Goal: Find specific page/section: Find specific page/section

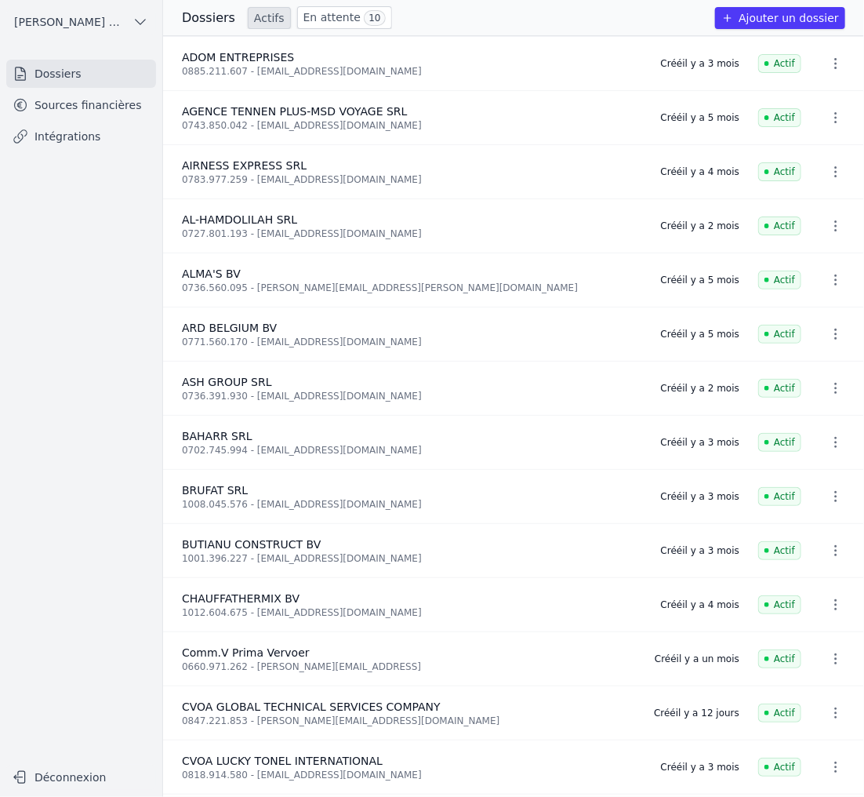
click at [96, 106] on link "Sources financières" at bounding box center [81, 105] width 150 height 28
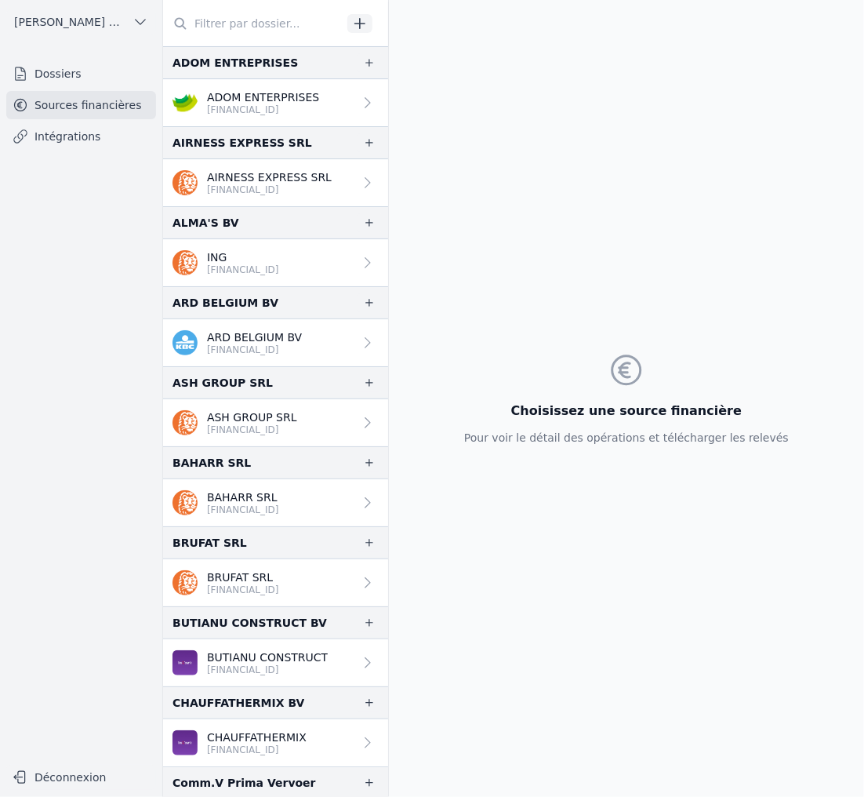
click at [235, 265] on p "[FINANCIAL_ID]" at bounding box center [243, 270] width 72 height 13
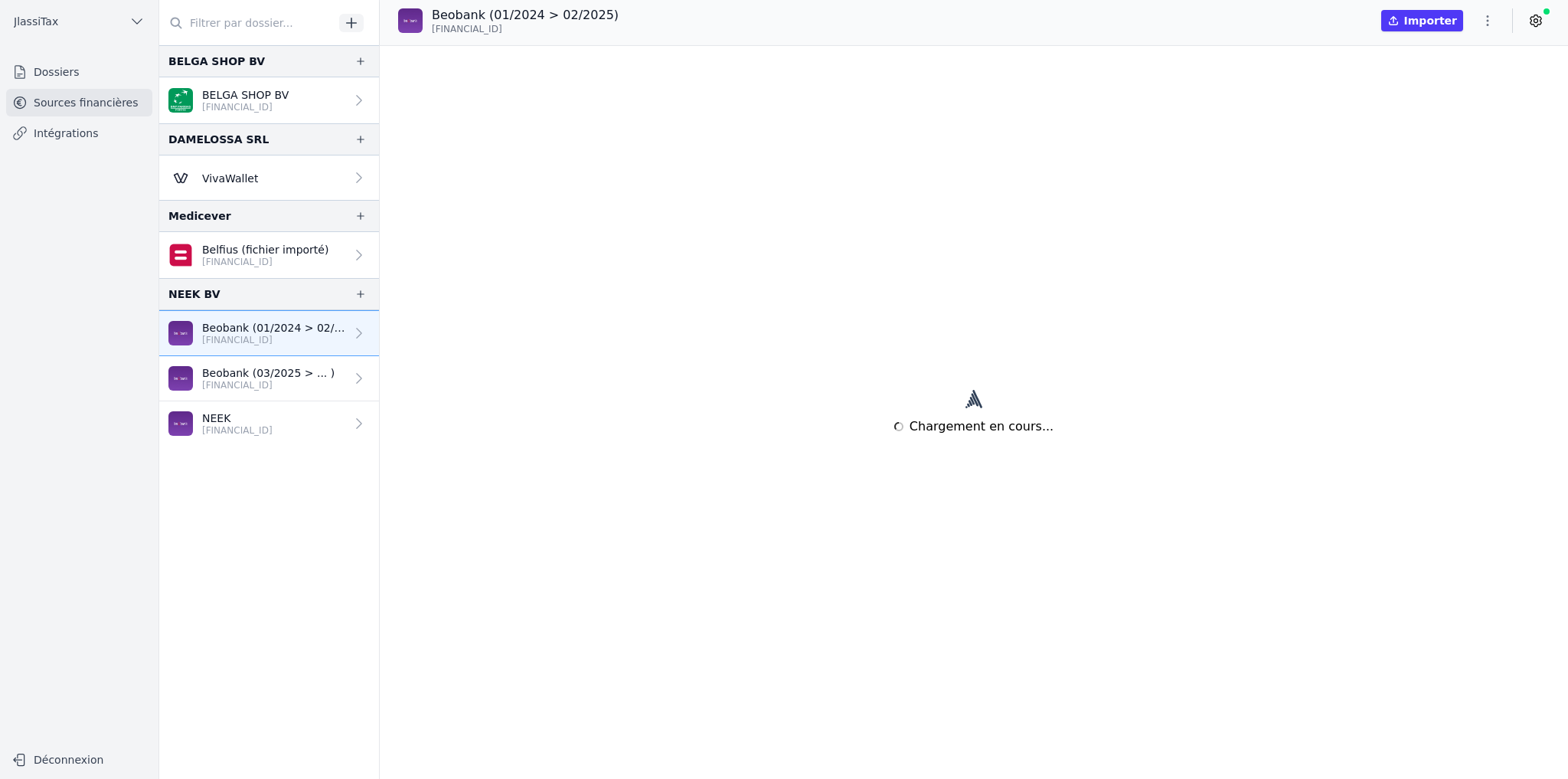
click at [337, 414] on link "NEEK BE91 9502 4058 3876" at bounding box center [268, 424] width 220 height 45
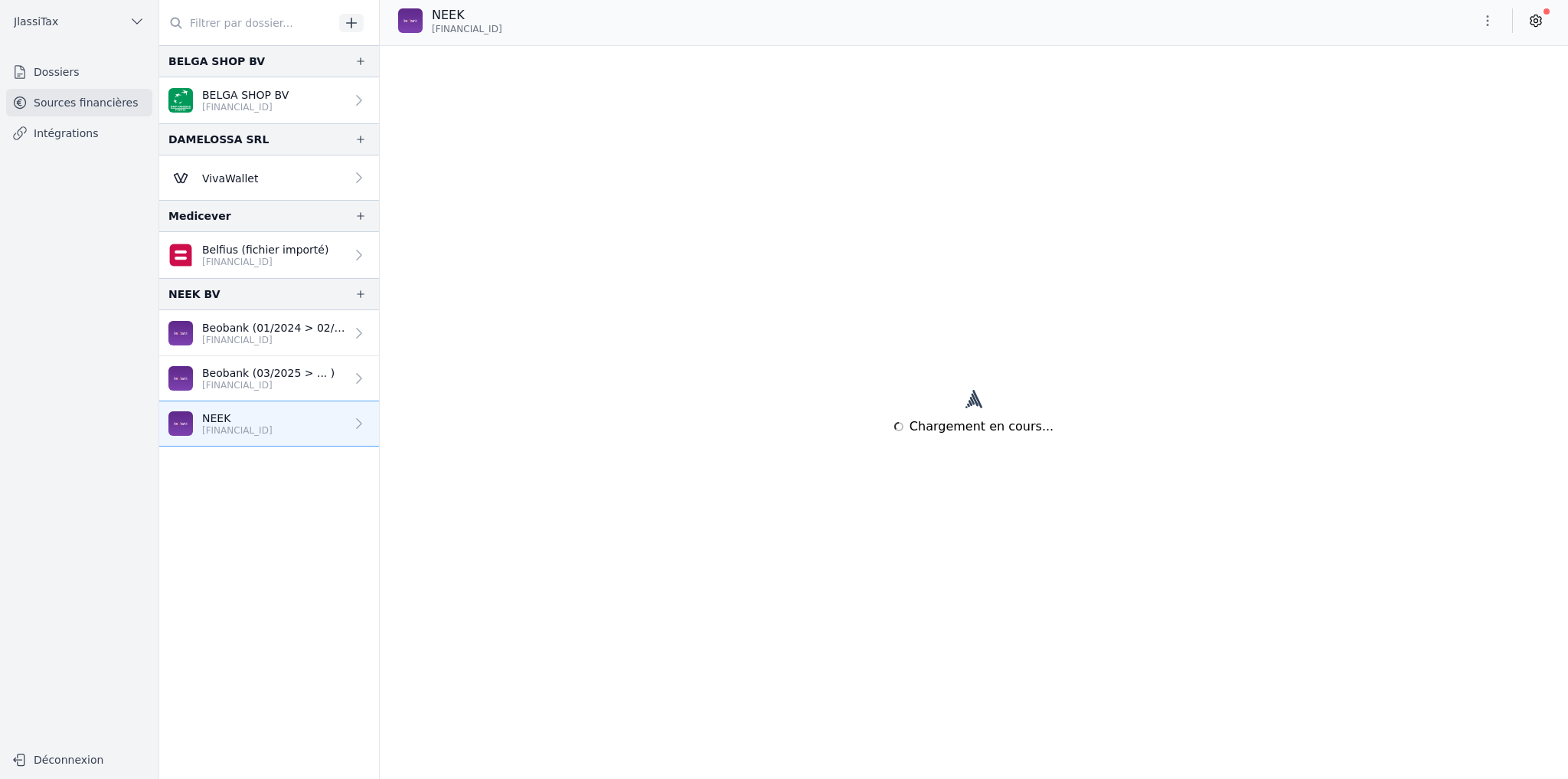
click at [266, 326] on p "Beobank (01/2024 > 02/2025)" at bounding box center [273, 328] width 144 height 16
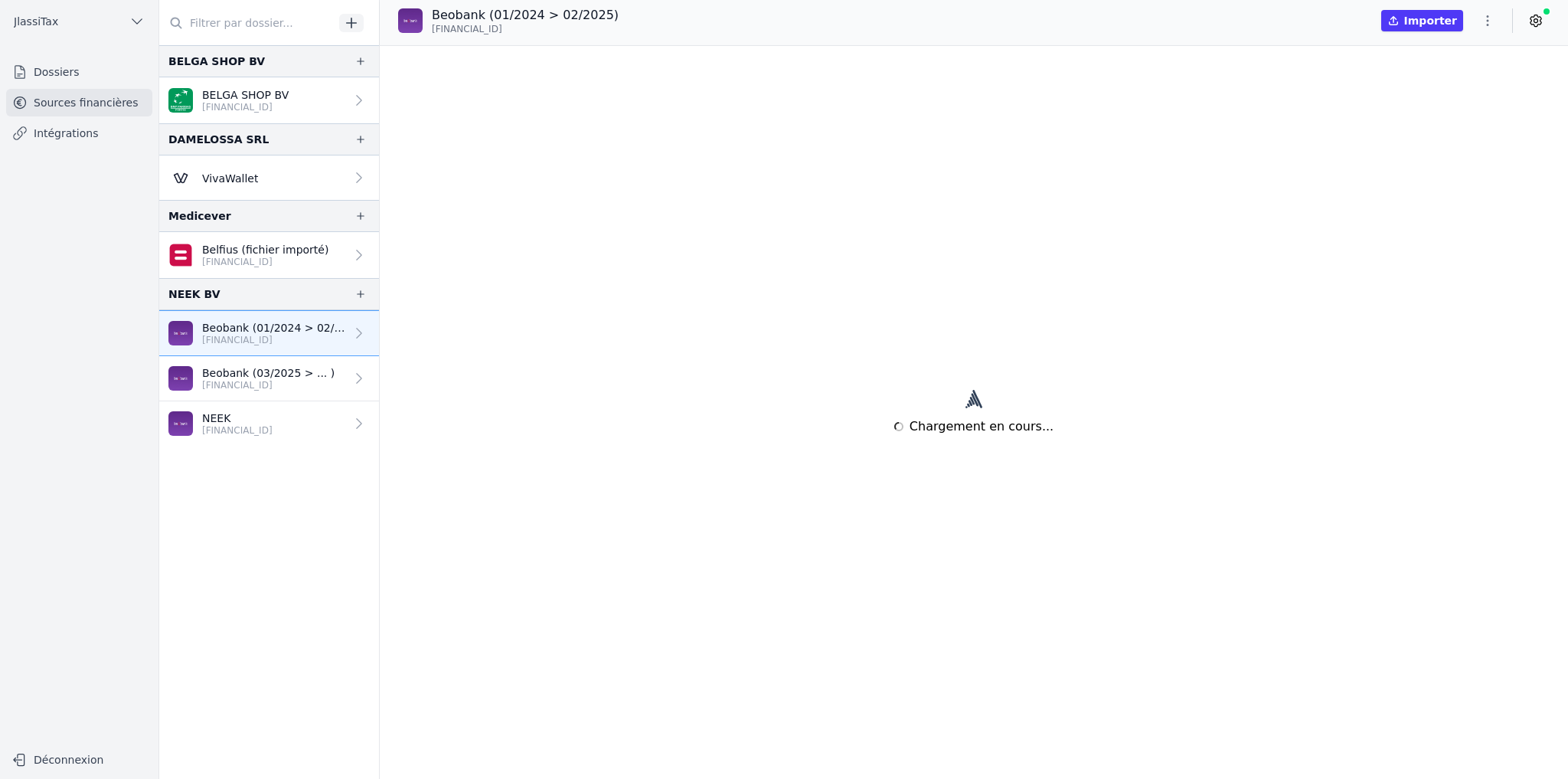
click at [291, 379] on p "BE91 9502 4058 3876" at bounding box center [268, 385] width 133 height 13
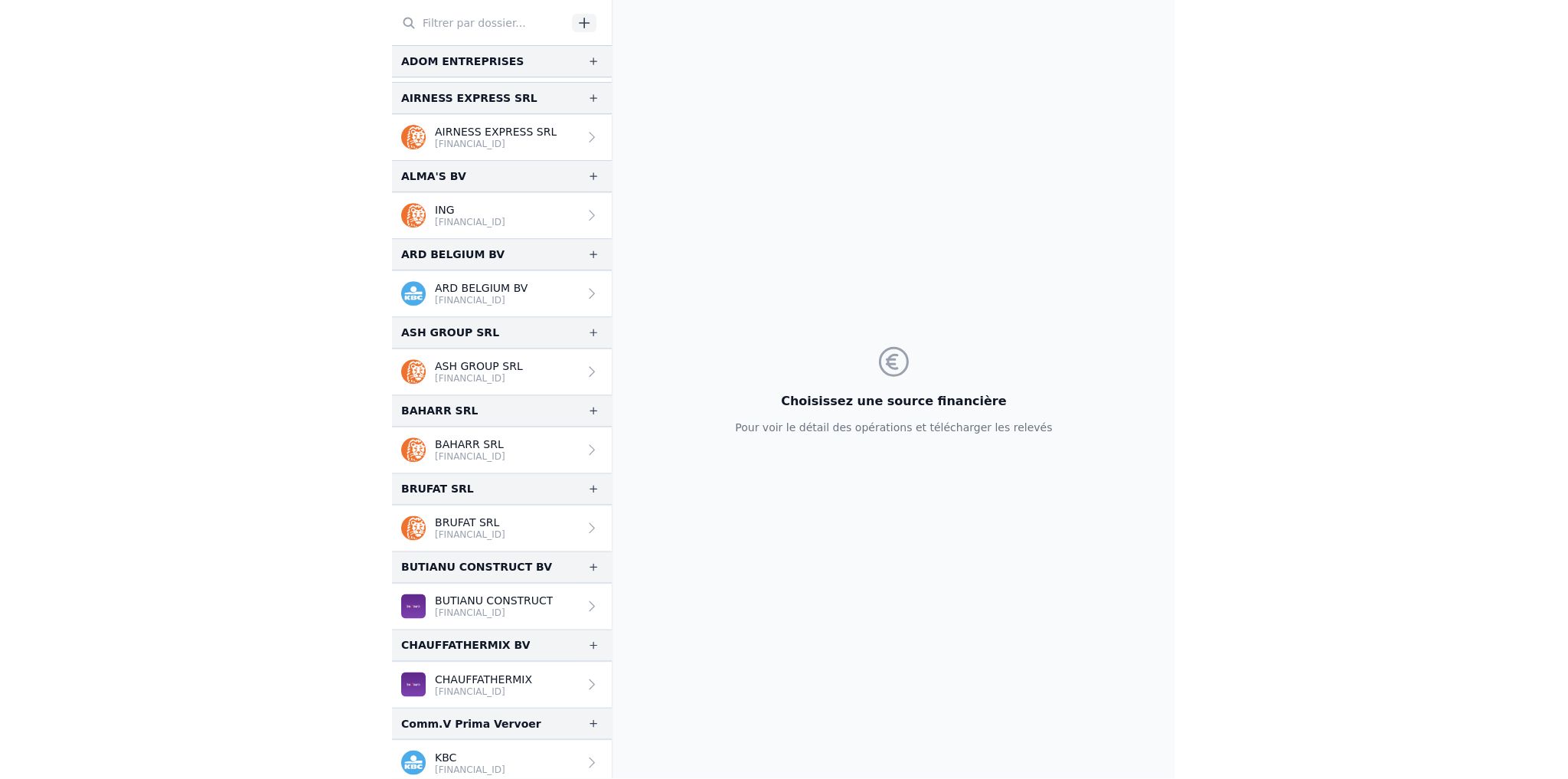
scroll to position [62, 0]
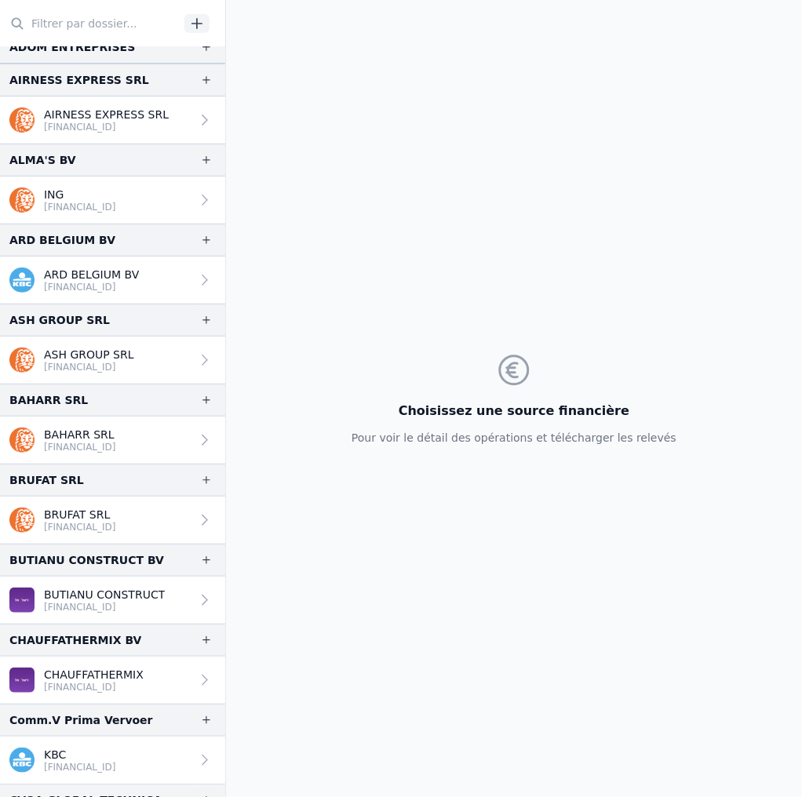
click at [65, 201] on p "[FINANCIAL_ID]" at bounding box center [80, 207] width 72 height 13
